Goal: Transaction & Acquisition: Obtain resource

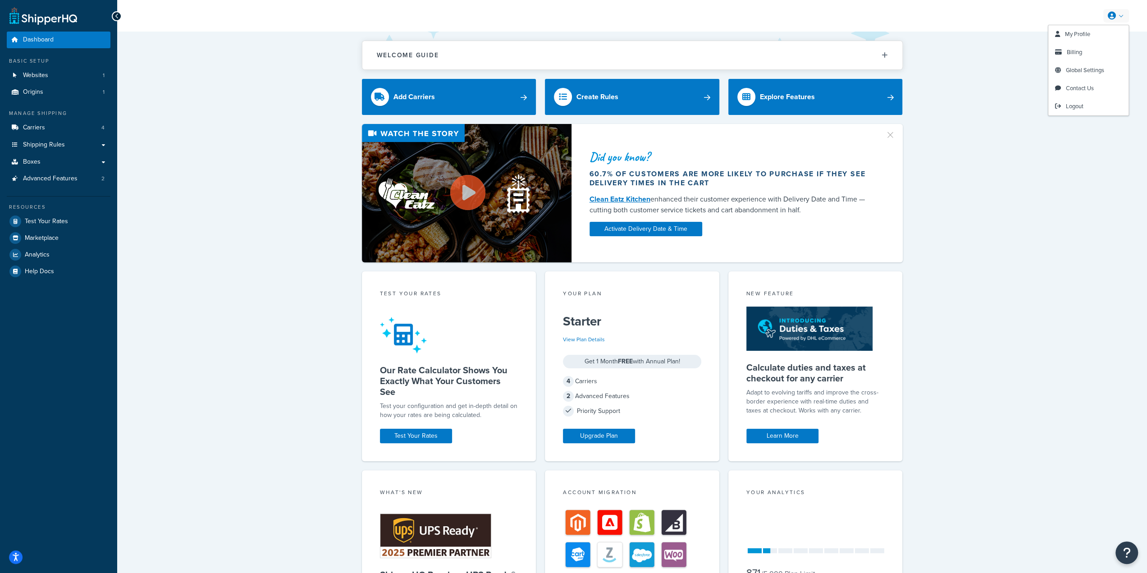
click at [1123, 19] on link at bounding box center [1117, 16] width 26 height 14
click at [1111, 58] on link "Billing" at bounding box center [1089, 52] width 80 height 18
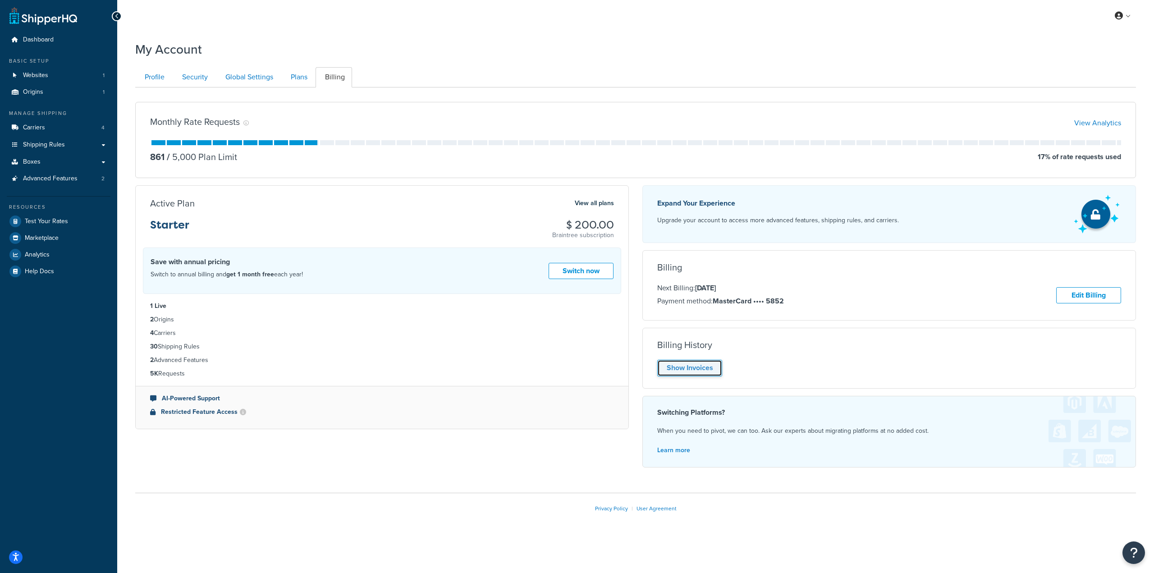
click at [704, 372] on link "Show Invoices" at bounding box center [689, 368] width 65 height 17
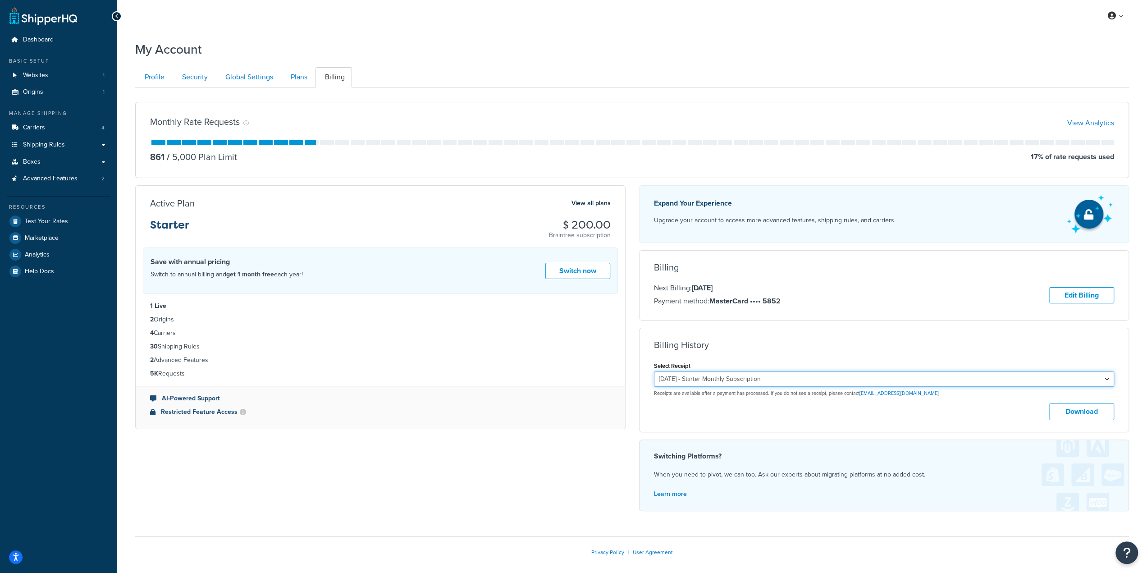
click at [867, 374] on select "September 6, 2025 - Starter Monthly Subscription August 6, 2025 - Starter Month…" at bounding box center [884, 378] width 461 height 15
click at [1068, 409] on button "Download" at bounding box center [1081, 411] width 65 height 17
click at [985, 383] on select "September 6, 2025 - Starter Monthly Subscription August 6, 2025 - Starter Month…" at bounding box center [884, 378] width 461 height 15
select select "q4f7np08"
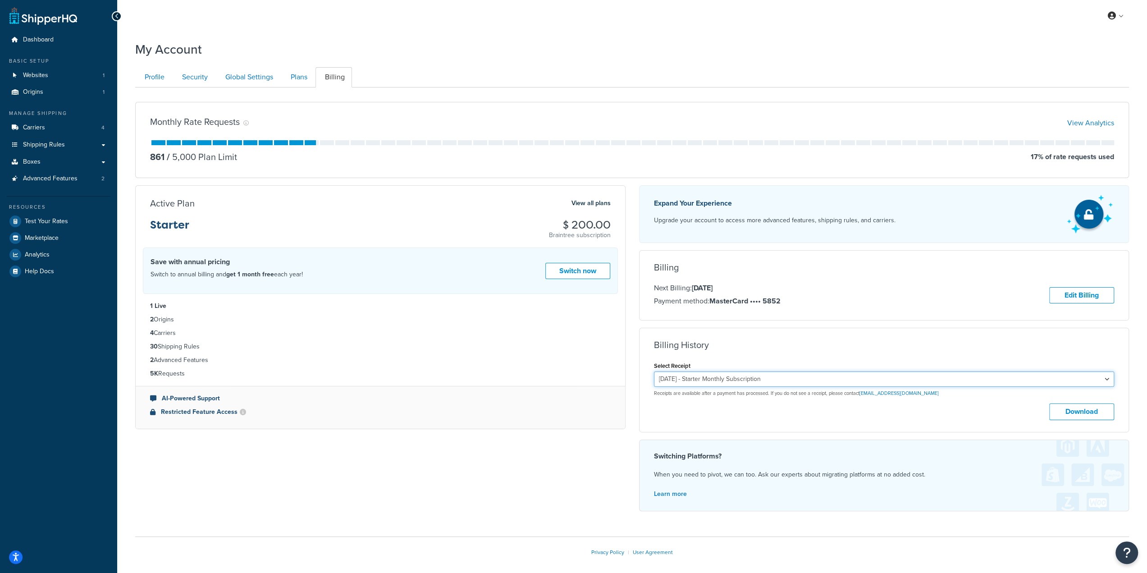
click at [654, 371] on select "September 6, 2025 - Starter Monthly Subscription August 6, 2025 - Starter Month…" at bounding box center [884, 378] width 461 height 15
click at [1098, 417] on button "Download" at bounding box center [1081, 411] width 65 height 17
click at [47, 36] on span "Dashboard" at bounding box center [38, 40] width 31 height 8
